Goal: Task Accomplishment & Management: Complete application form

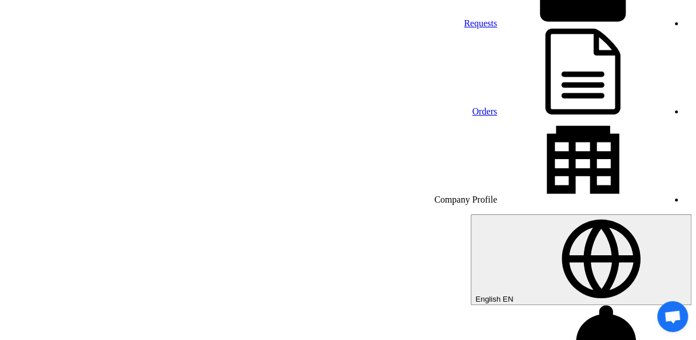
scroll to position [83, 0]
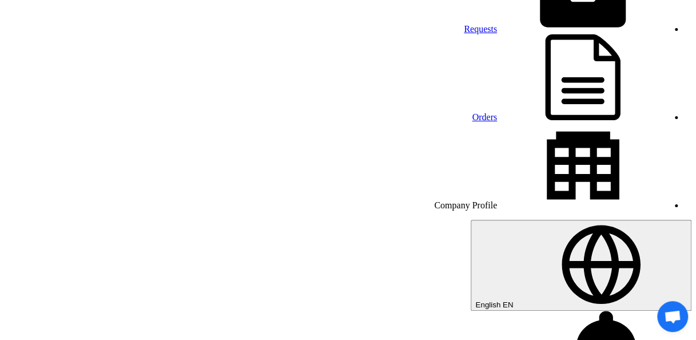
type input "43300.00"
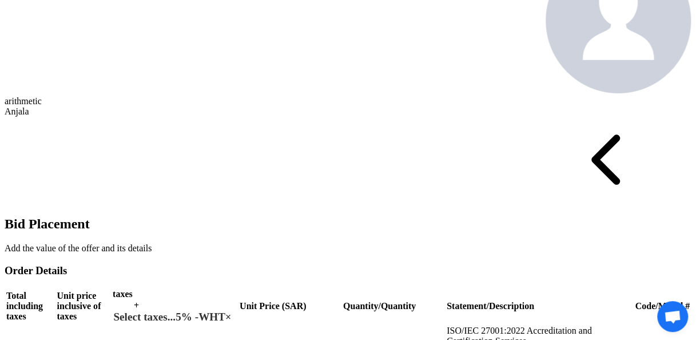
scroll to position [535, 0]
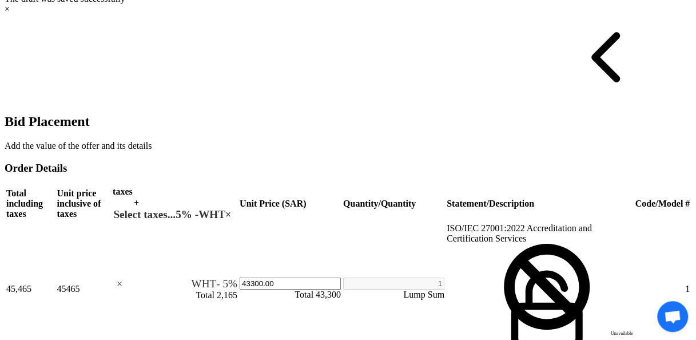
scroll to position [665, 0]
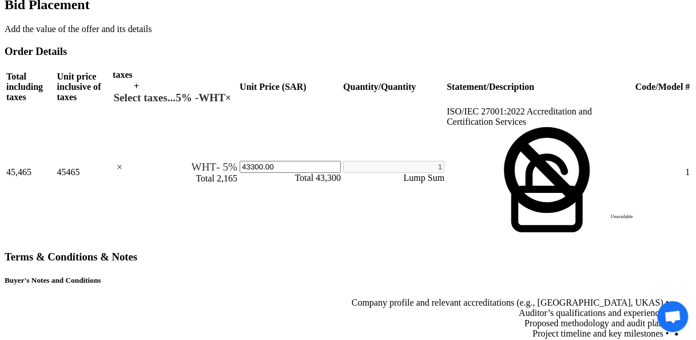
scroll to position [754, 0]
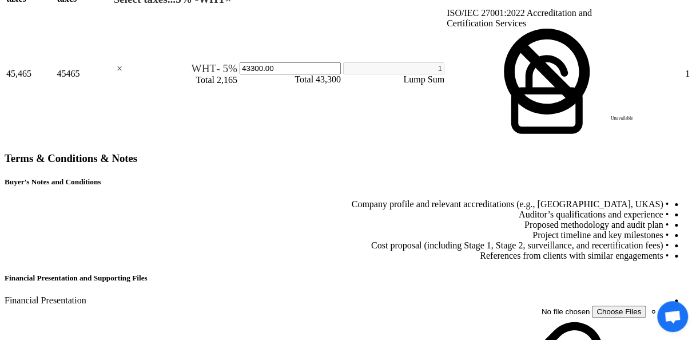
scroll to position [882, 0]
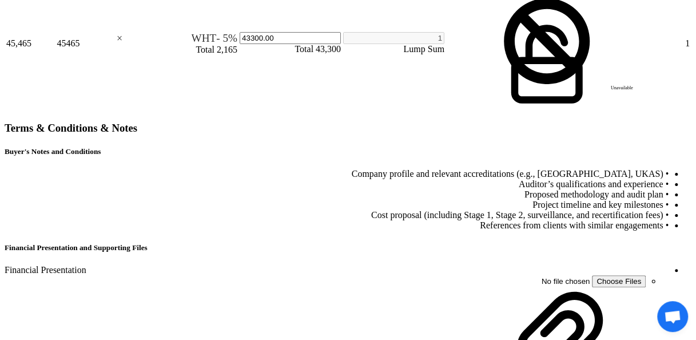
select select "11"
type input "[DATE]"
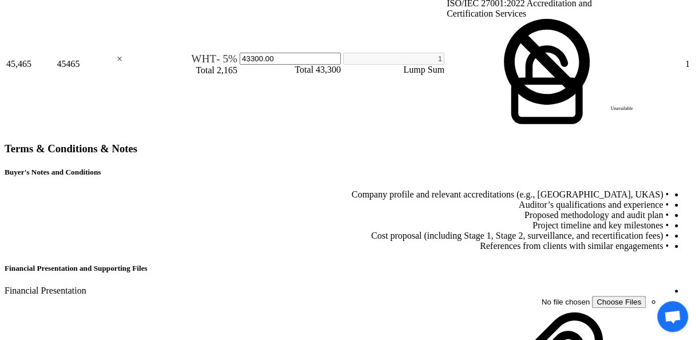
checkbox input "true"
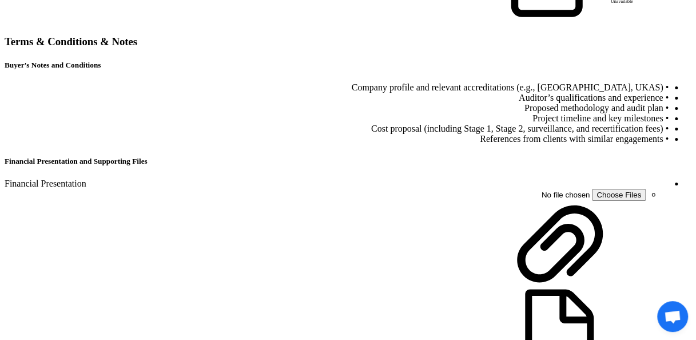
scroll to position [881, 0]
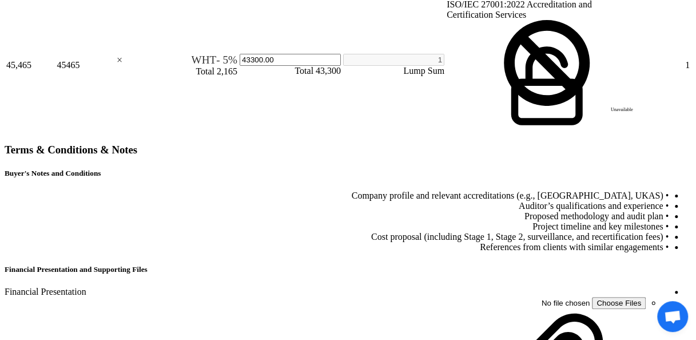
type input "100"
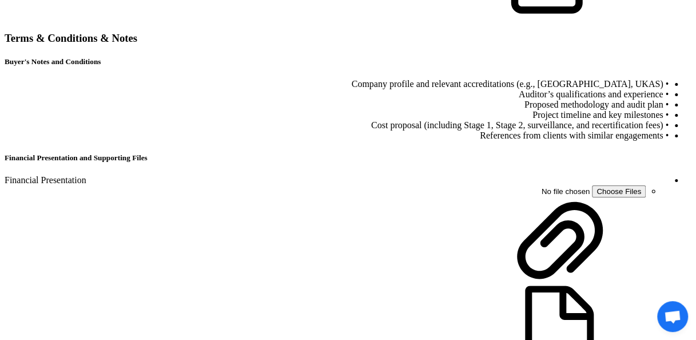
scroll to position [980, 0]
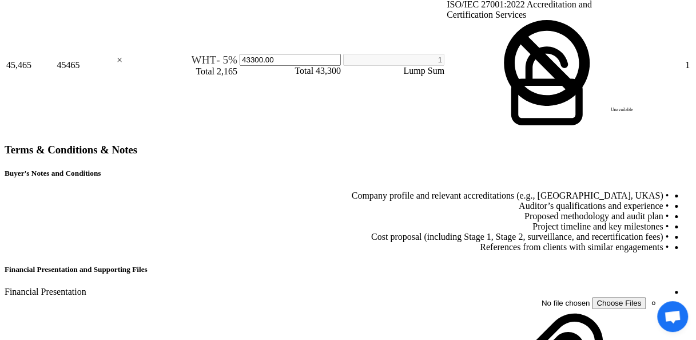
scroll to position [874, 0]
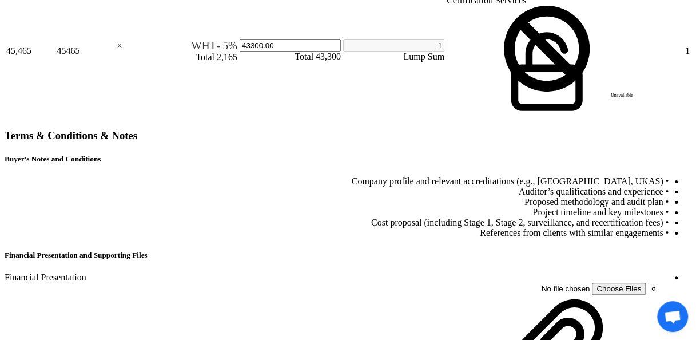
drag, startPoint x: 535, startPoint y: 209, endPoint x: 561, endPoint y: 208, distance: 25.8
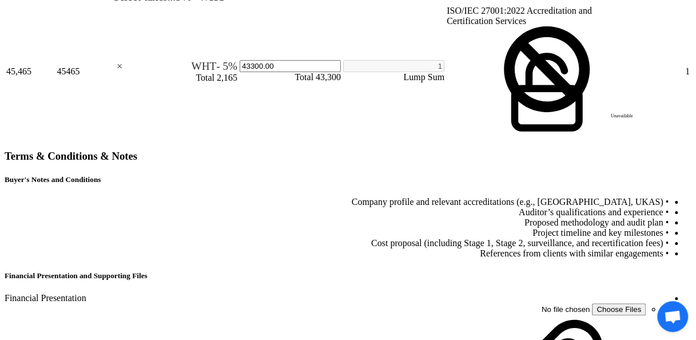
type input "3"
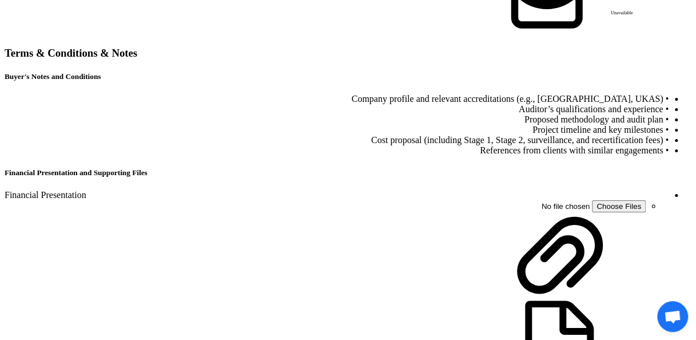
scroll to position [983, 0]
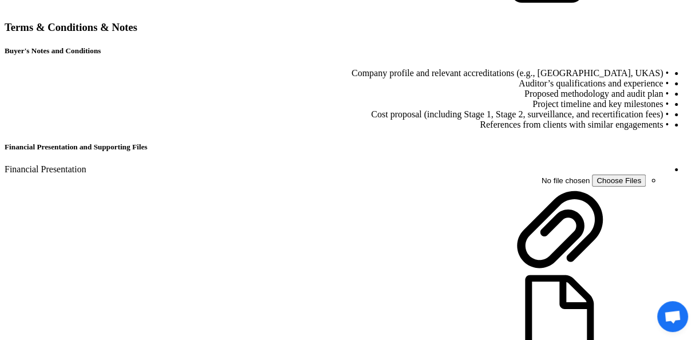
type input "3"
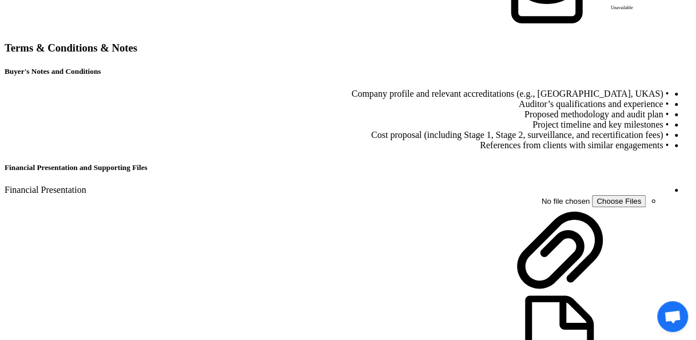
type input "30 days from the certificate issuance and invoice submission"
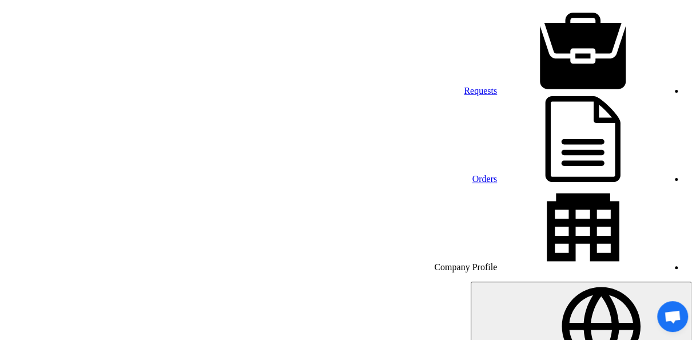
scroll to position [0, 0]
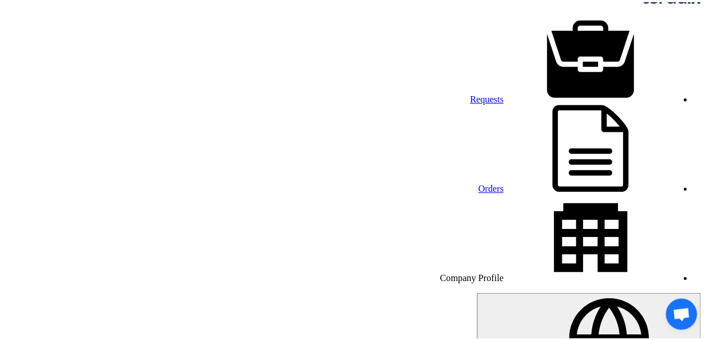
scroll to position [15, 0]
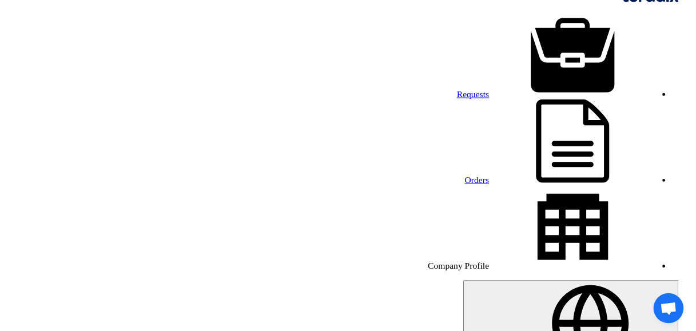
scroll to position [0, 0]
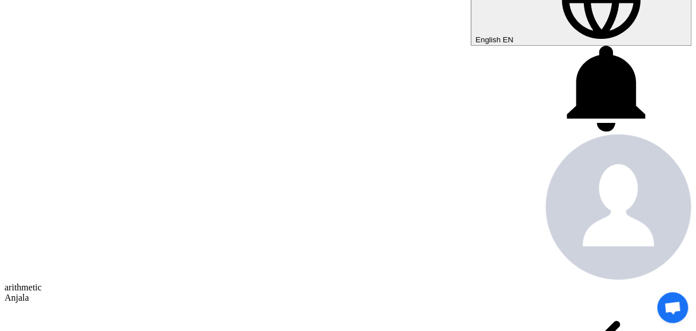
scroll to position [345, 0]
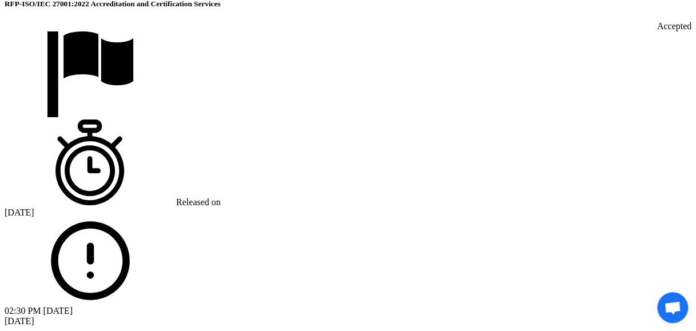
scroll to position [761, 0]
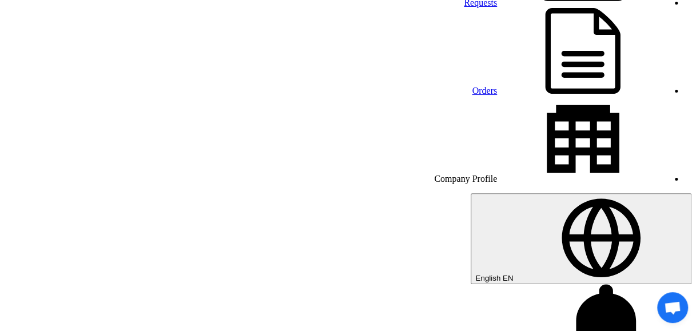
scroll to position [0, 0]
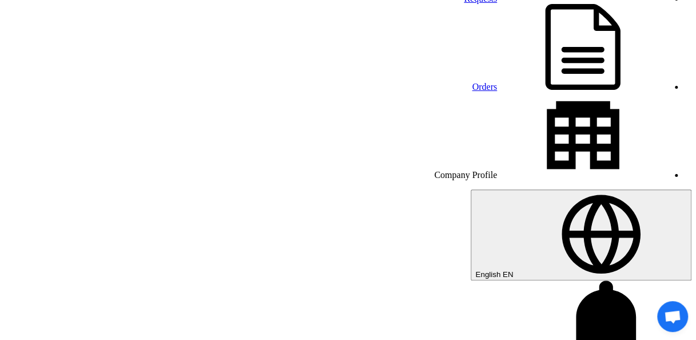
scroll to position [114, 0]
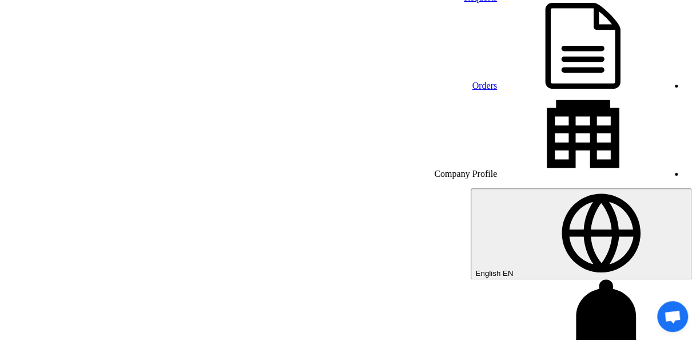
type input "43300.00"
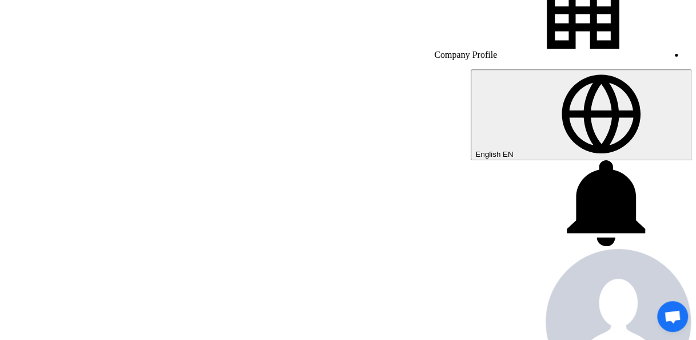
scroll to position [0, 0]
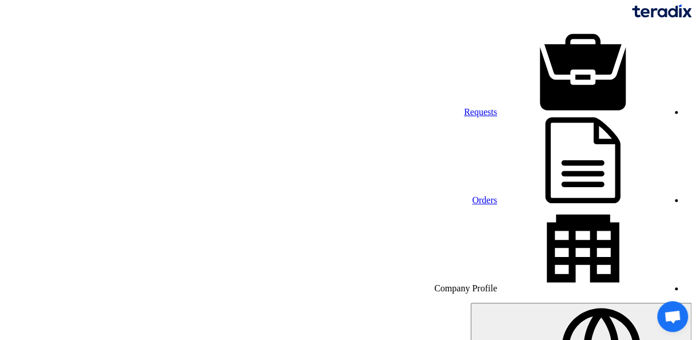
click at [472, 195] on font "Orders" at bounding box center [484, 200] width 25 height 10
click at [497, 107] on font "Requests" at bounding box center [480, 112] width 33 height 10
click at [434, 283] on font "Company Profile" at bounding box center [465, 288] width 63 height 10
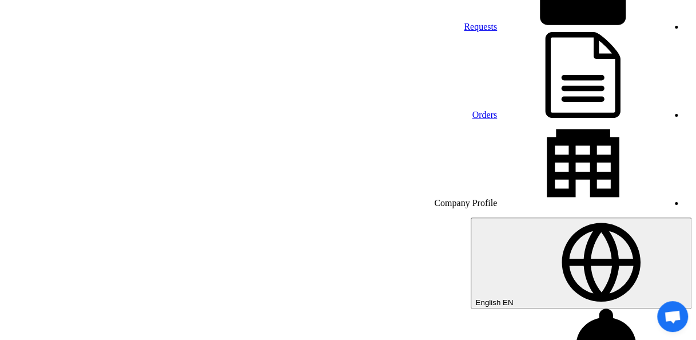
scroll to position [85, 0]
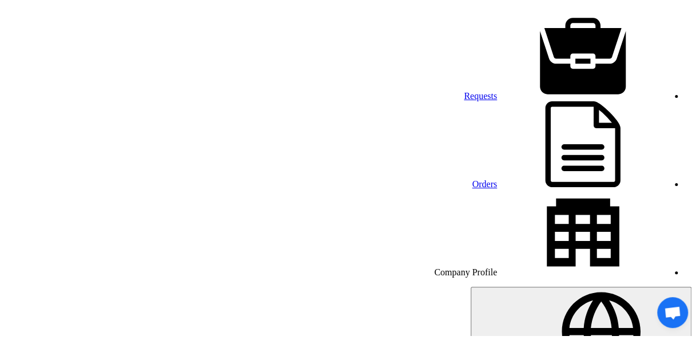
scroll to position [18, 0]
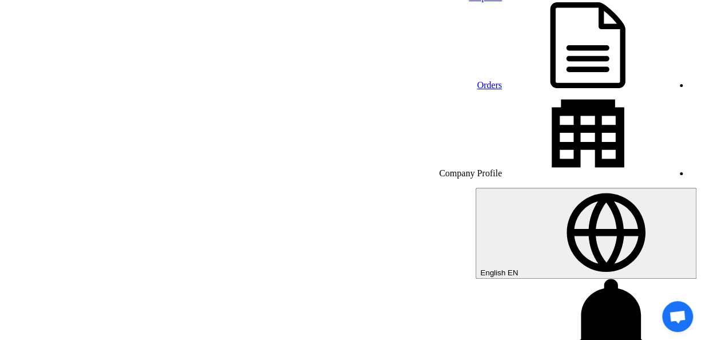
scroll to position [117, 0]
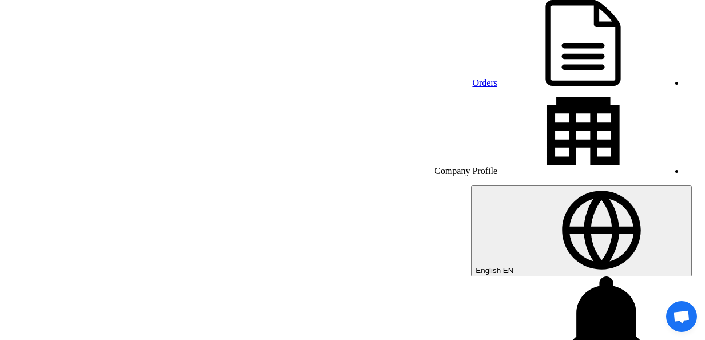
scroll to position [39, 0]
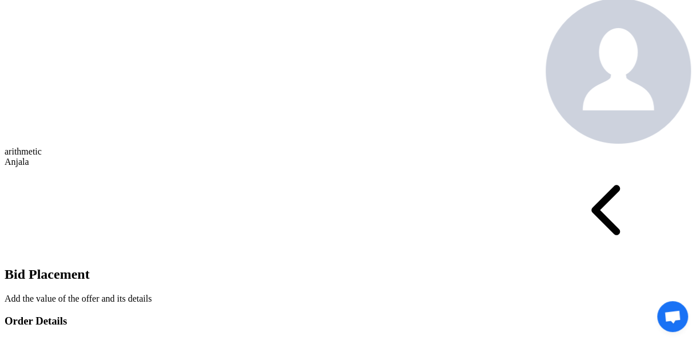
scroll to position [478, 0]
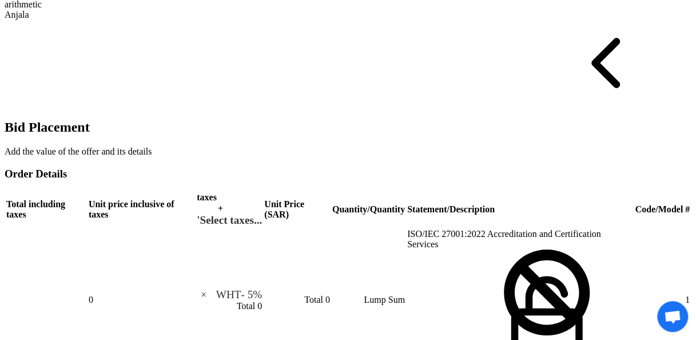
scroll to position [631, 0]
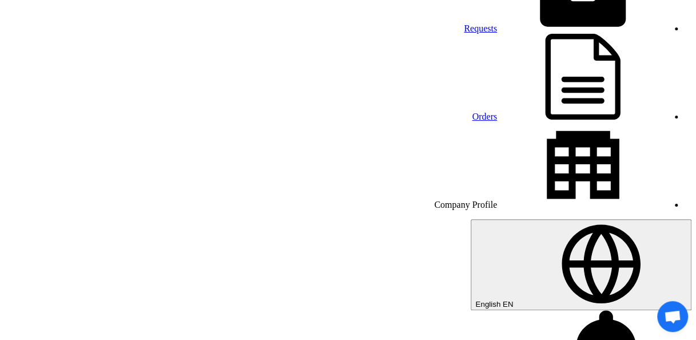
scroll to position [58, 0]
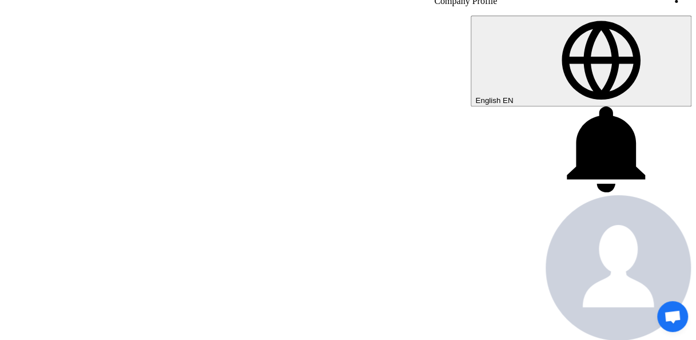
scroll to position [285, 0]
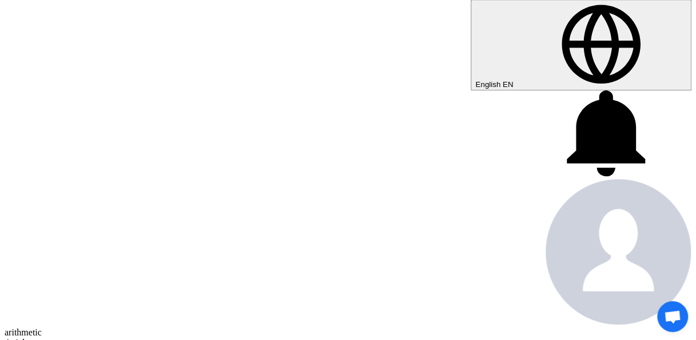
scroll to position [327, 0]
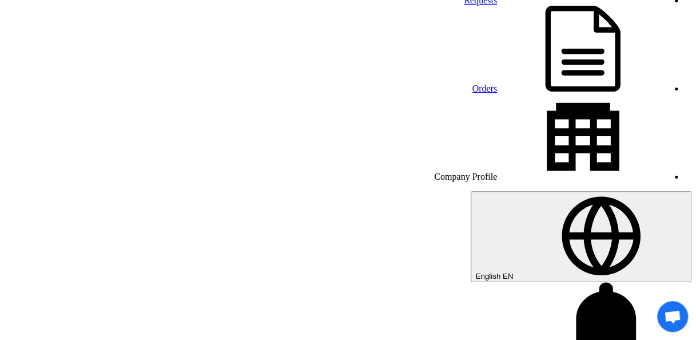
scroll to position [112, 0]
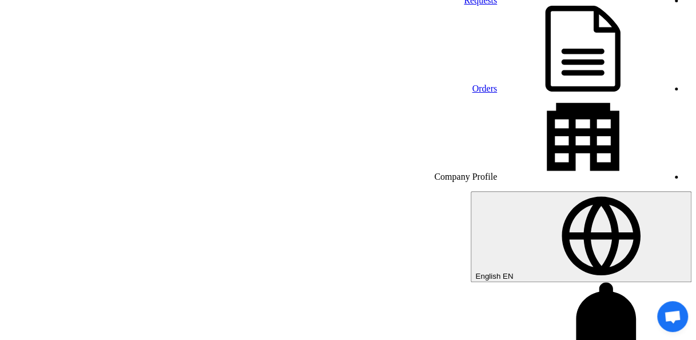
scroll to position [110, 0]
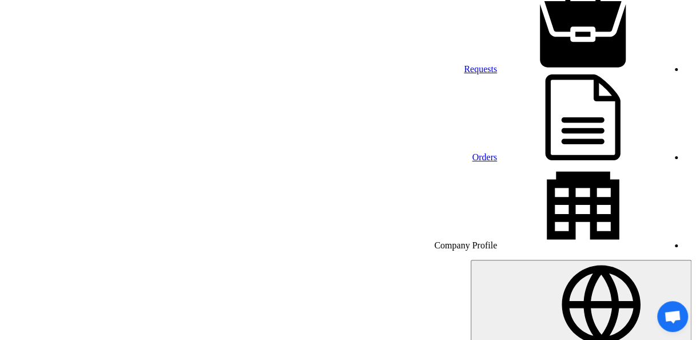
scroll to position [42, 0]
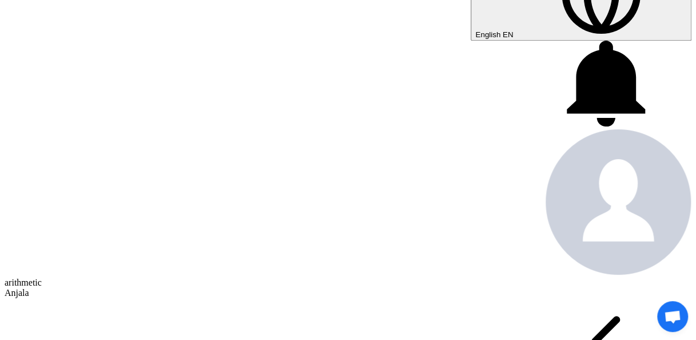
scroll to position [344, 0]
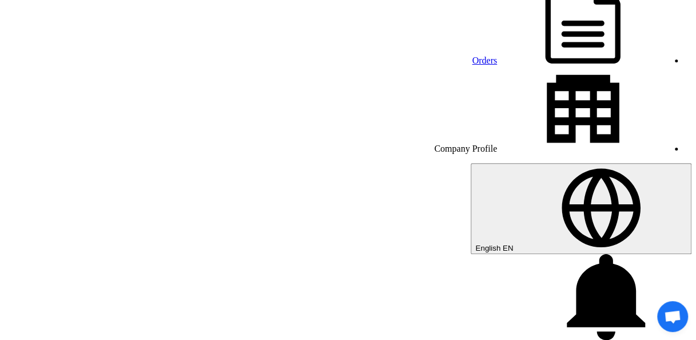
scroll to position [0, 0]
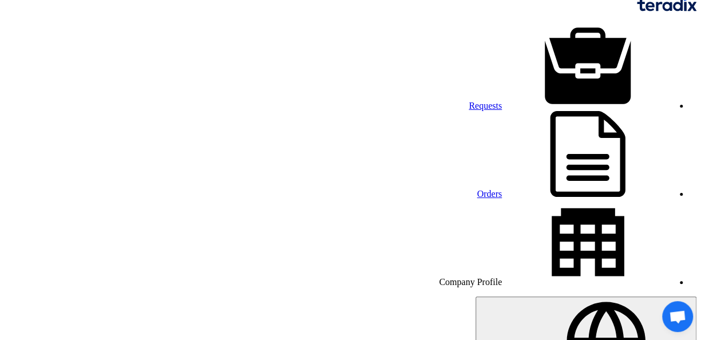
scroll to position [5, 0]
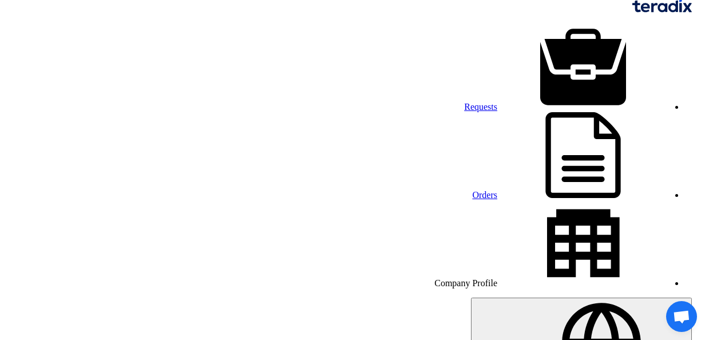
scroll to position [39, 0]
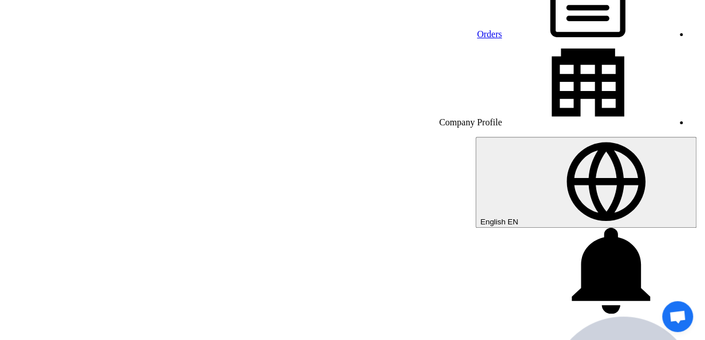
scroll to position [167, 0]
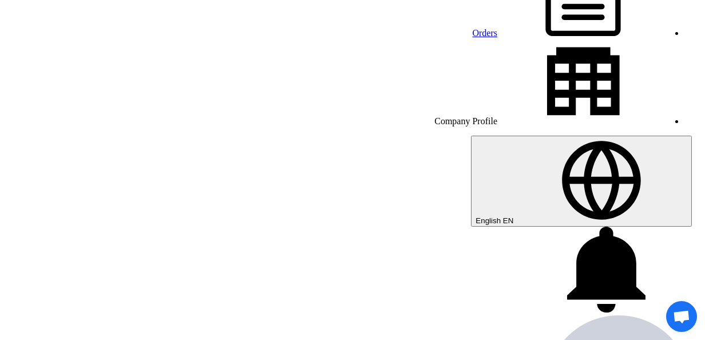
scroll to position [39, 0]
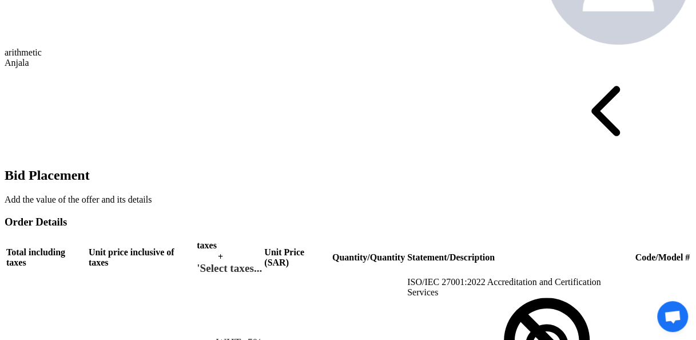
scroll to position [572, 0]
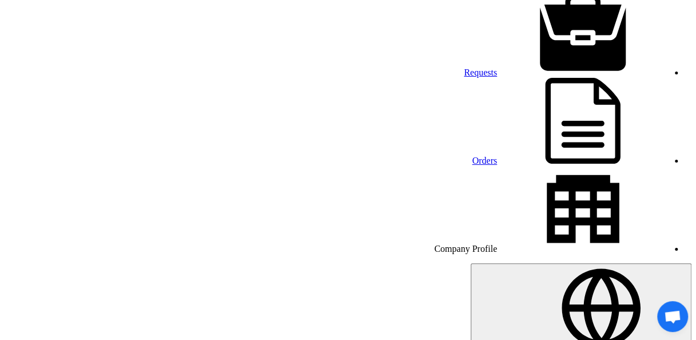
scroll to position [0, 7]
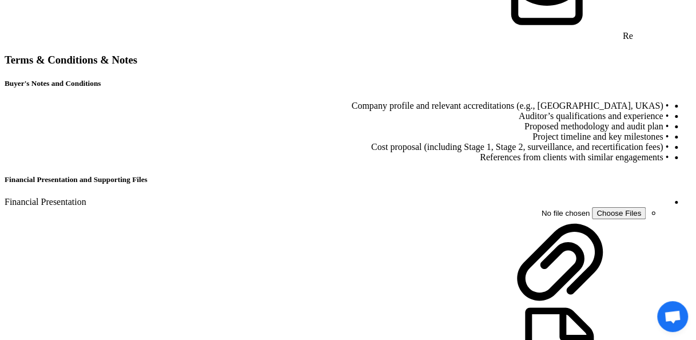
scroll to position [962, 0]
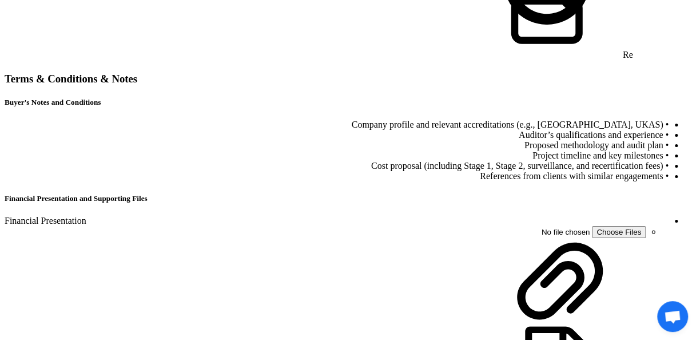
type input "100"
type input "30"
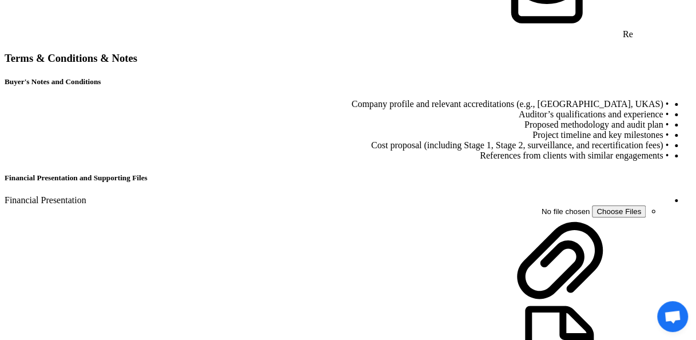
drag, startPoint x: 557, startPoint y: 143, endPoint x: 530, endPoint y: 146, distance: 27.1
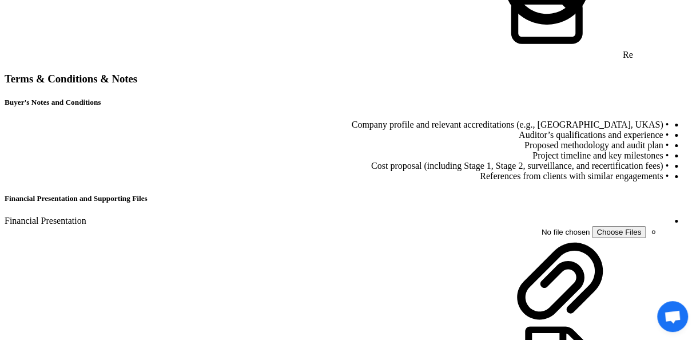
type input "30"
drag, startPoint x: 623, startPoint y: 144, endPoint x: 653, endPoint y: 143, distance: 30.3
type input "100"
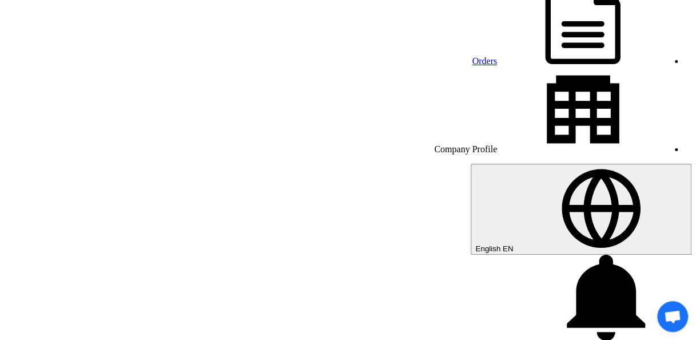
scroll to position [0, 0]
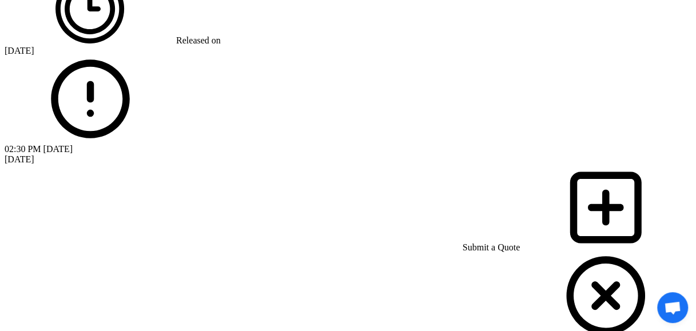
scroll to position [929, 0]
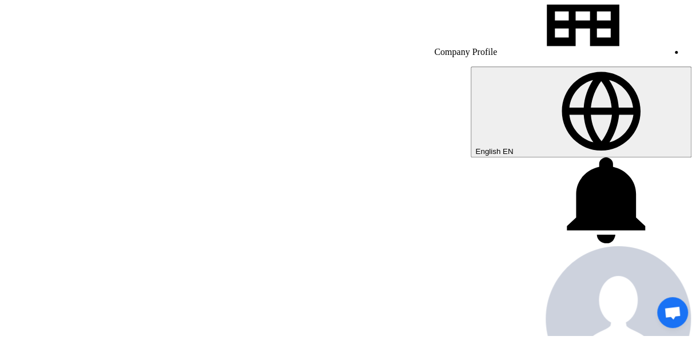
scroll to position [0, 0]
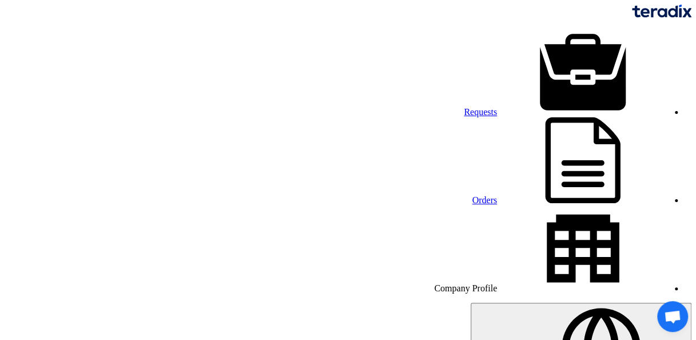
scroll to position [96, 0]
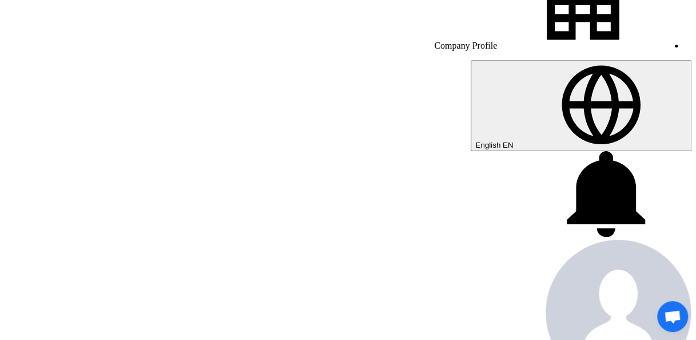
scroll to position [253, 0]
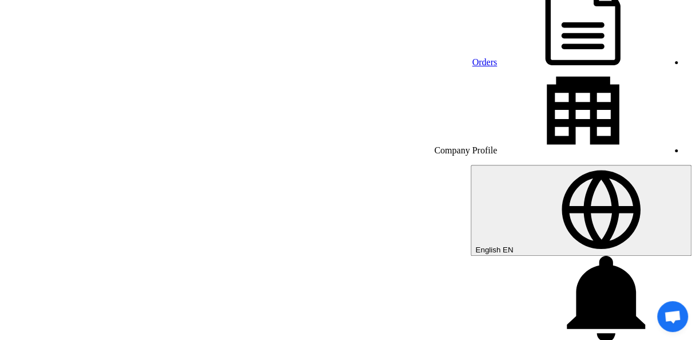
scroll to position [124, 0]
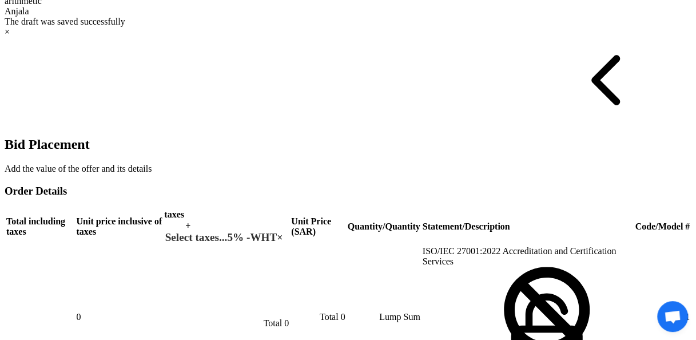
scroll to position [642, 0]
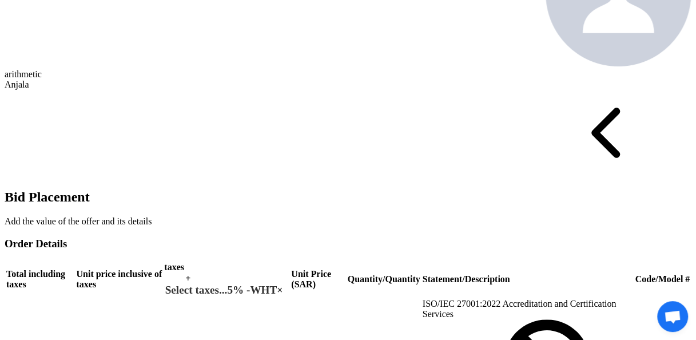
scroll to position [560, 0]
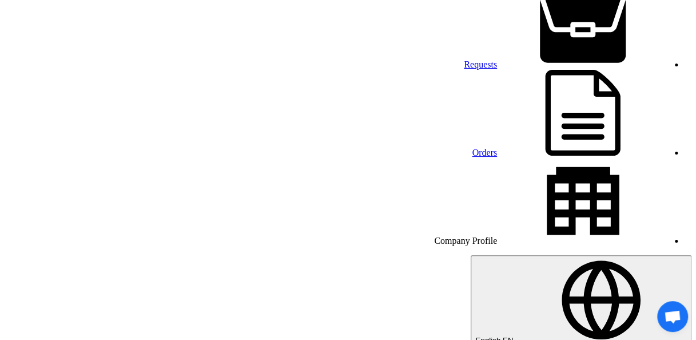
scroll to position [58, 0]
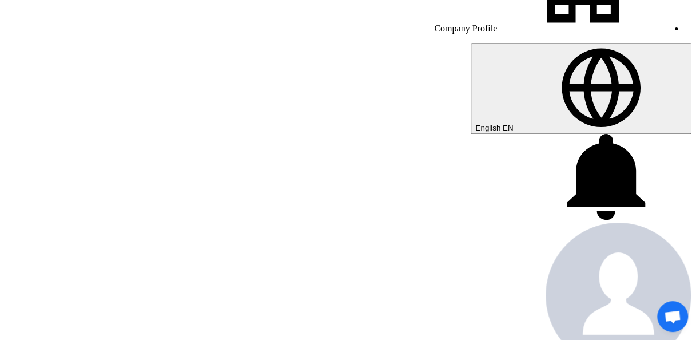
scroll to position [258, 0]
